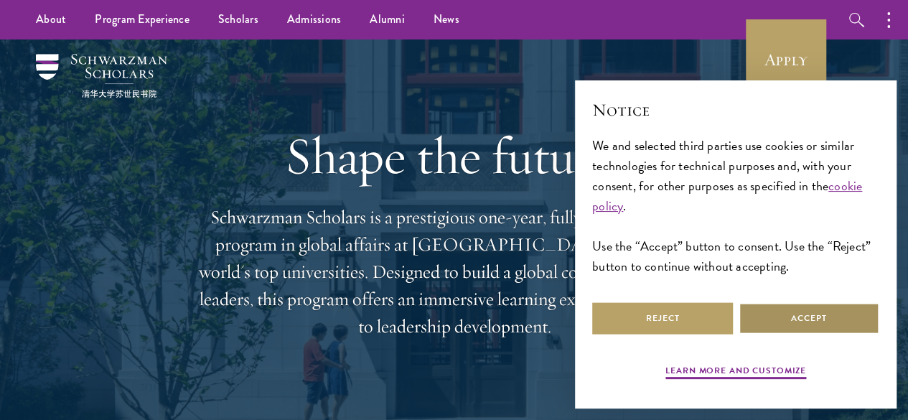
click at [806, 311] on button "Accept" at bounding box center [808, 318] width 141 height 32
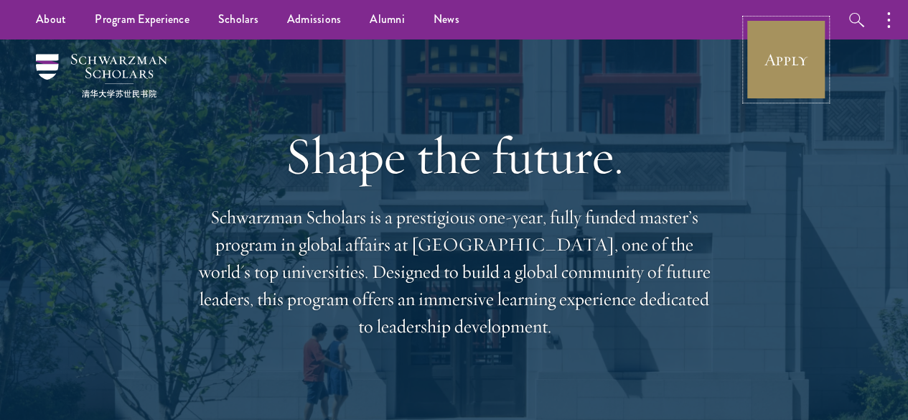
click at [782, 54] on link "Apply" at bounding box center [785, 59] width 80 height 80
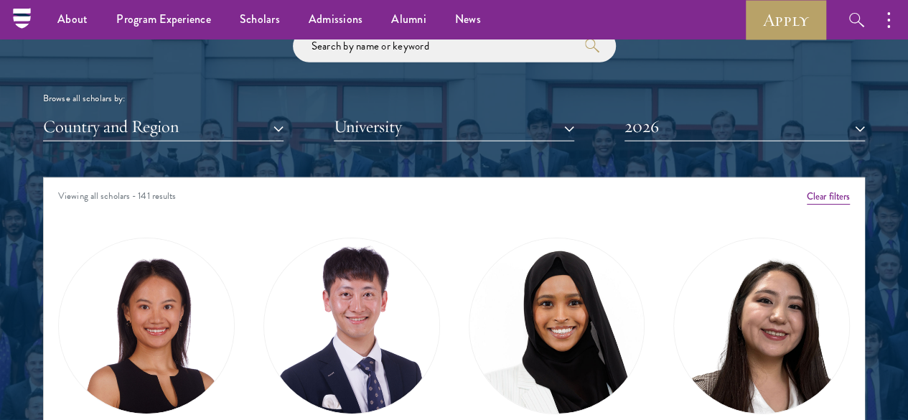
scroll to position [1693, 0]
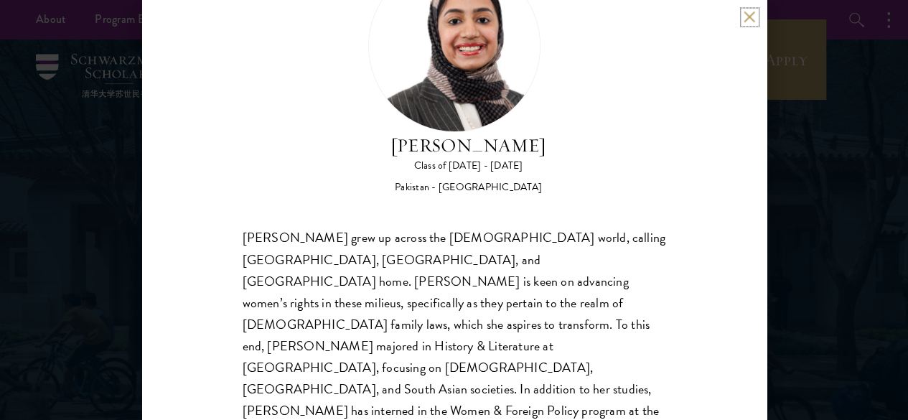
scroll to position [84, 0]
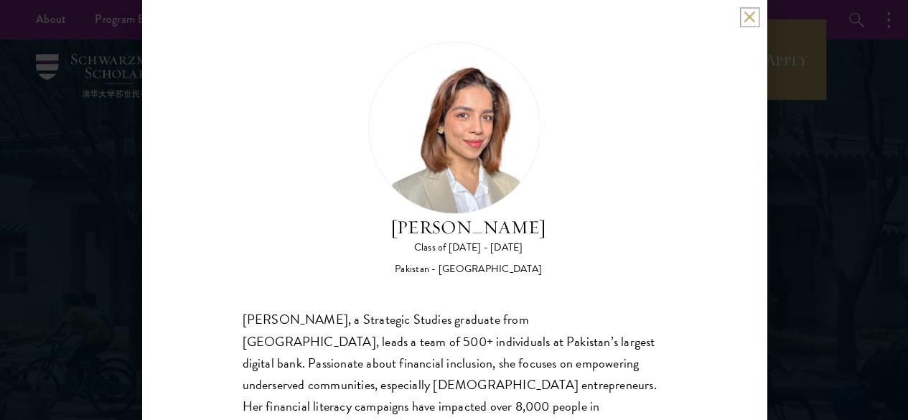
scroll to position [1, 0]
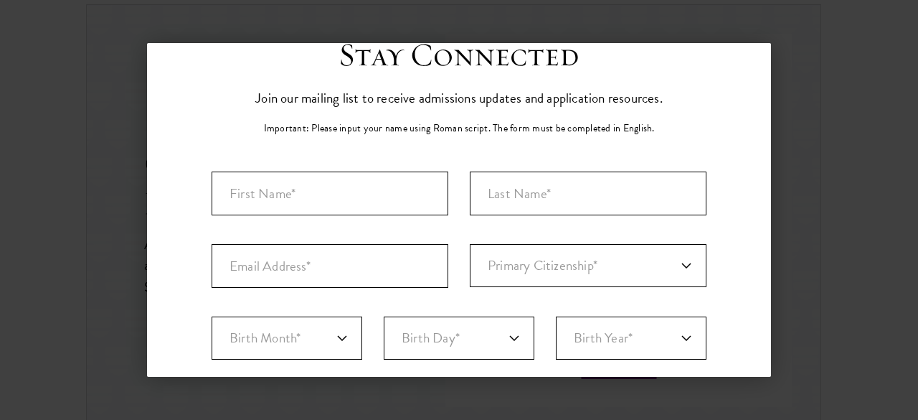
scroll to position [50, 0]
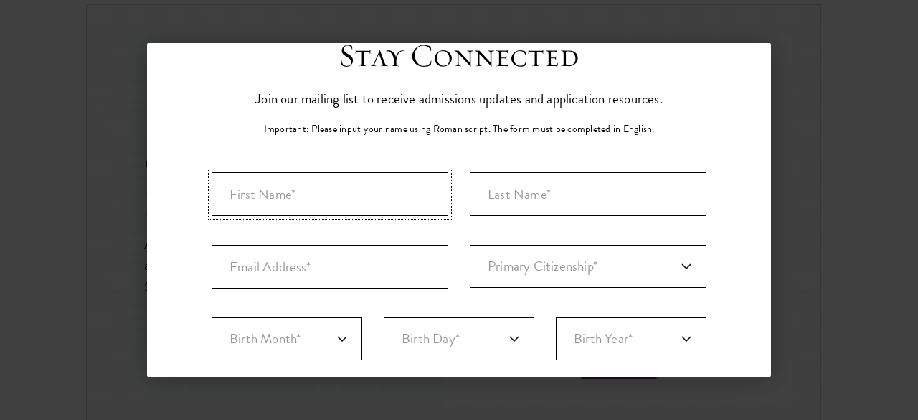
click at [370, 183] on input "First Name*" at bounding box center [330, 194] width 237 height 44
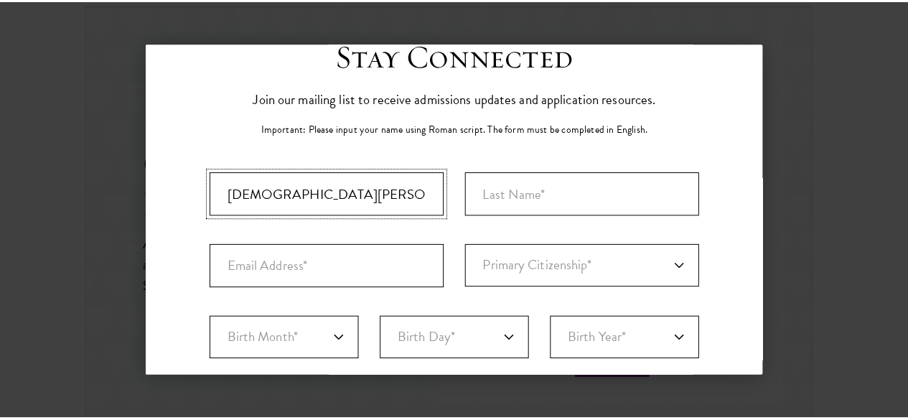
scroll to position [0, 0]
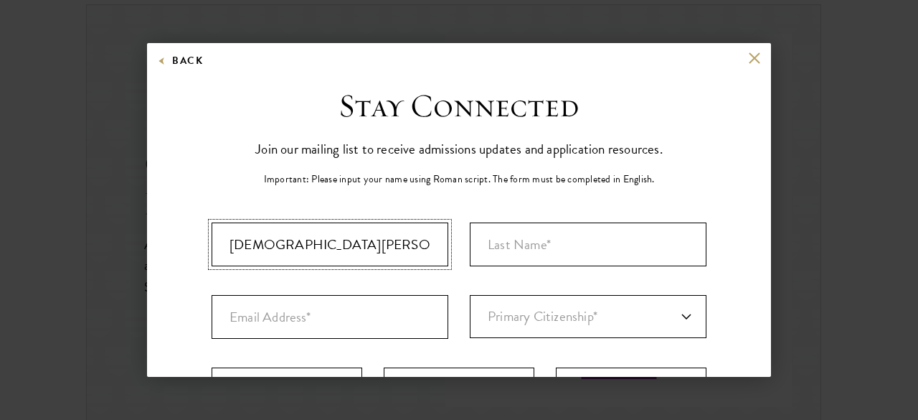
type input "Muhammad uzair Afridi"
click at [748, 57] on button at bounding box center [754, 58] width 12 height 12
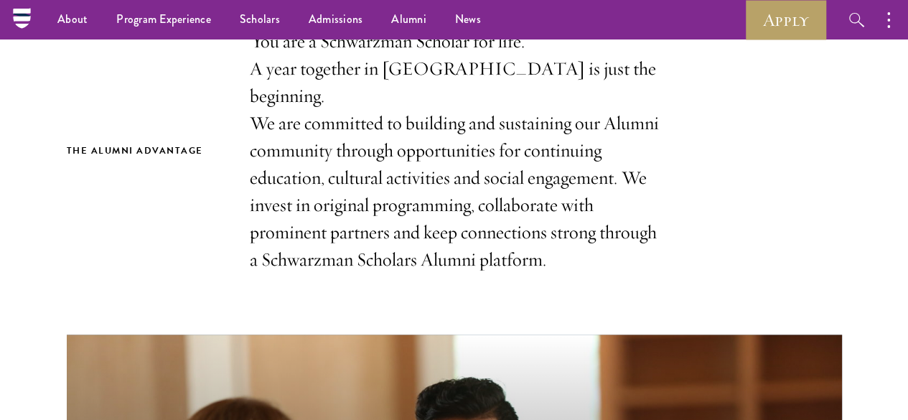
scroll to position [449, 0]
